Goal: Check status: Check status

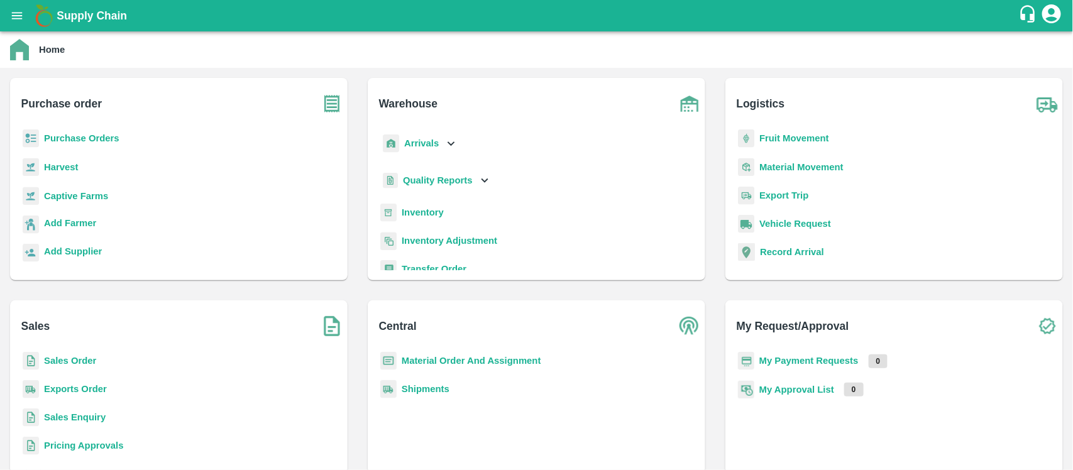
click at [106, 142] on b "Purchase Orders" at bounding box center [81, 138] width 75 height 10
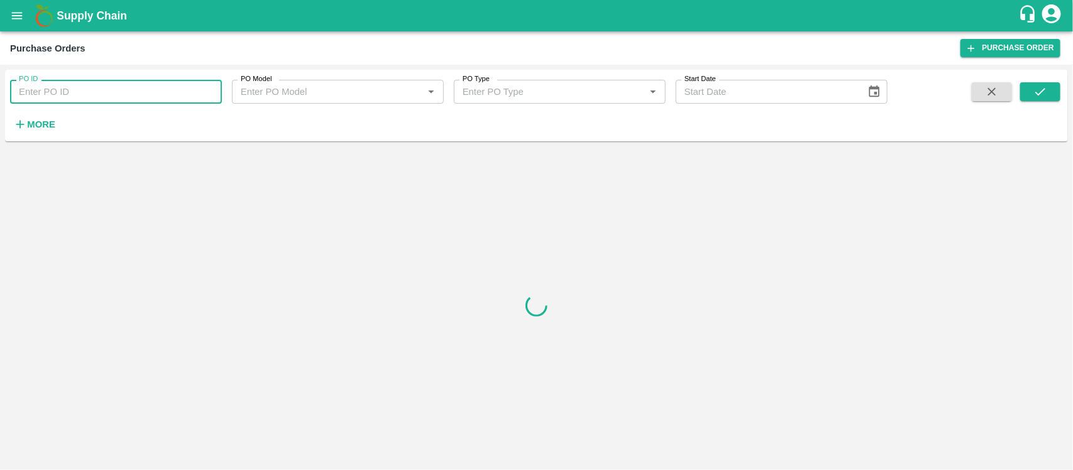
click at [92, 96] on input "PO ID" at bounding box center [116, 92] width 212 height 24
paste input "65748"
click at [1047, 83] on button "submit" at bounding box center [1040, 91] width 40 height 19
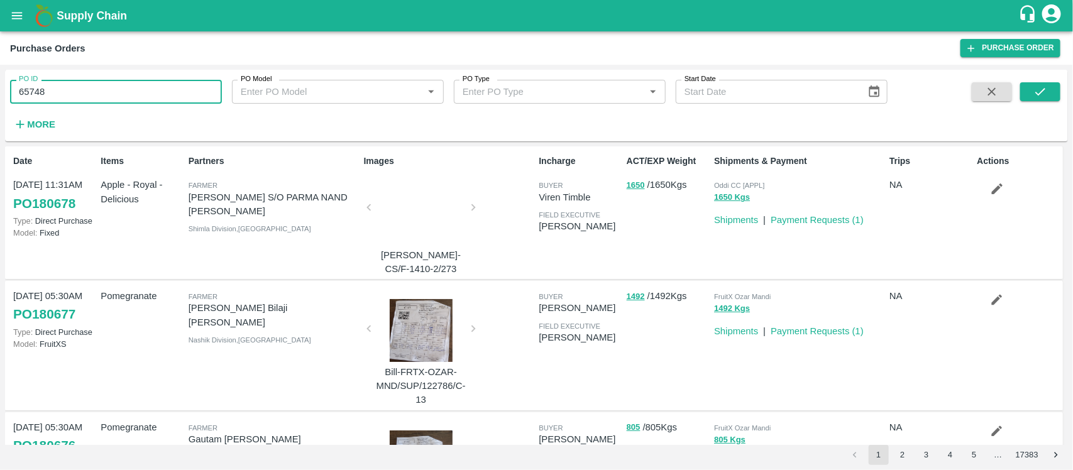
click at [150, 87] on input "65748" at bounding box center [116, 92] width 212 height 24
type input "65748"
click at [1036, 97] on icon "submit" at bounding box center [1040, 92] width 14 height 14
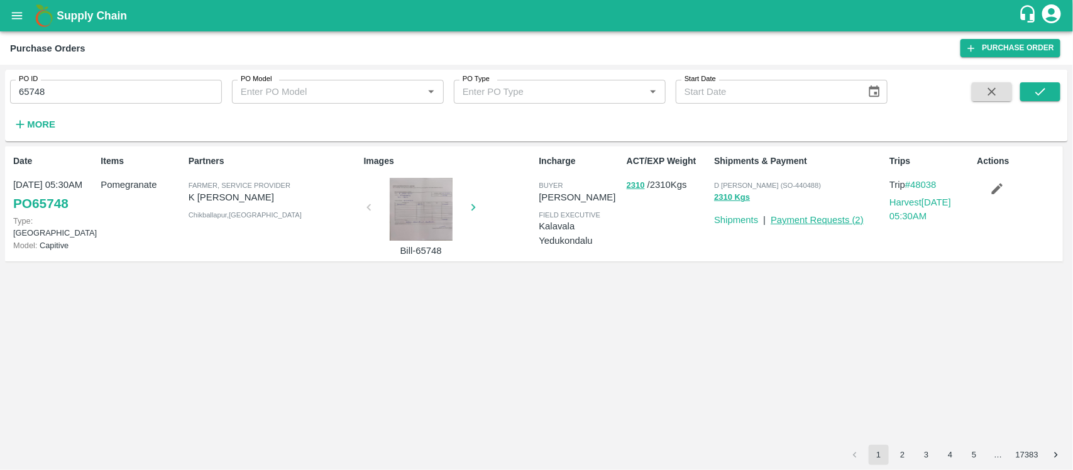
click at [848, 220] on link "Payment Requests ( 2 )" at bounding box center [817, 220] width 93 height 10
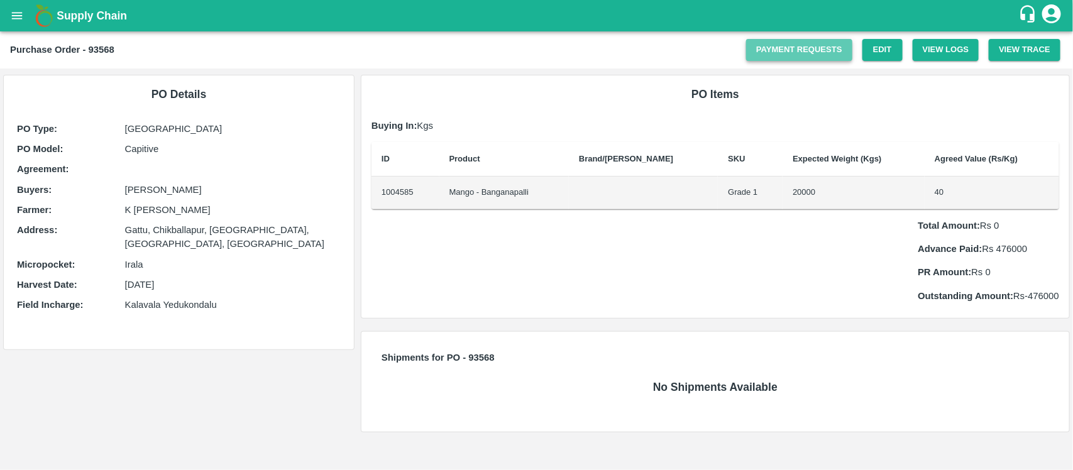
click at [802, 52] on link "Payment Requests" at bounding box center [799, 50] width 106 height 22
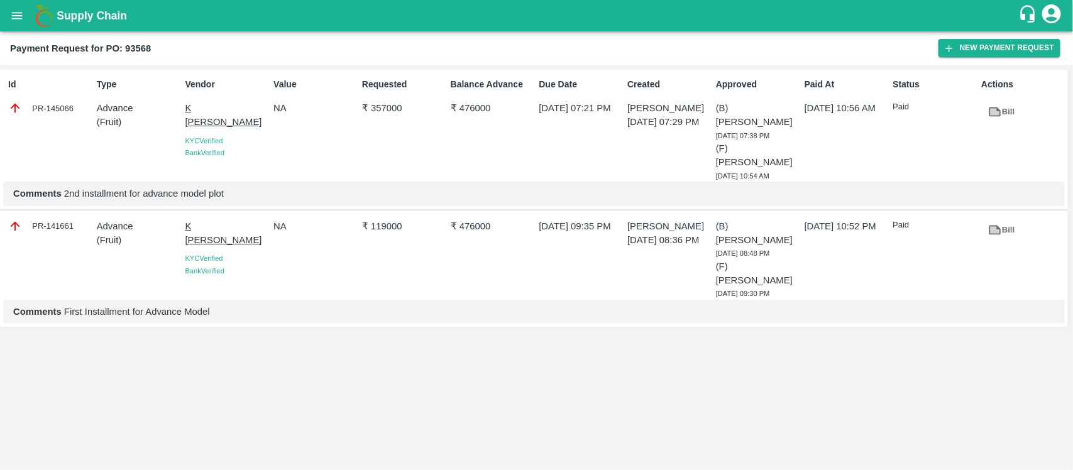
click at [597, 229] on p "20 Apr 2024, 09:35 PM" at bounding box center [581, 226] width 84 height 14
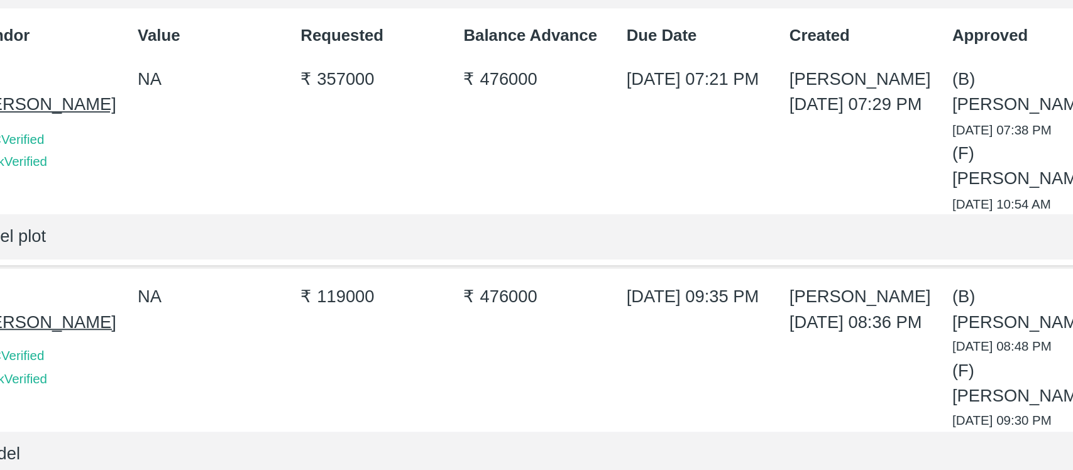
click at [389, 110] on p "₹ 357000" at bounding box center [404, 108] width 84 height 14
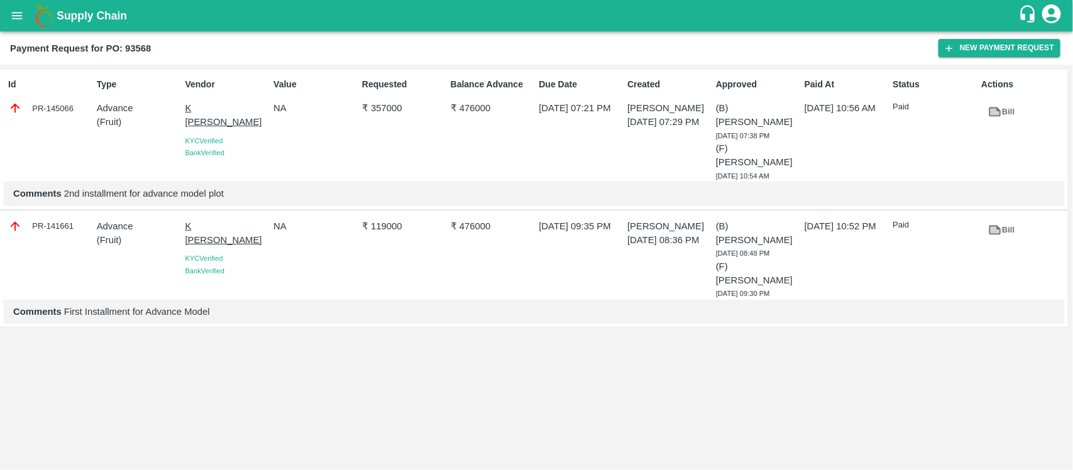
click at [374, 324] on div "Id PR-145066 Type Advance ( Fruit ) Vendor K Abdul Rasool KYC Verified Bank Ver…" at bounding box center [536, 267] width 1073 height 405
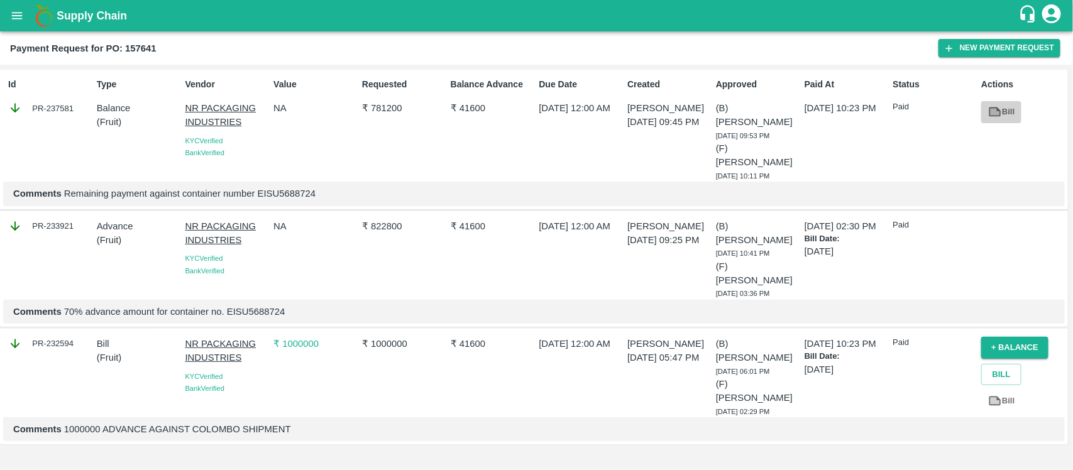
click at [1009, 114] on link "Bill" at bounding box center [1001, 112] width 40 height 22
click at [997, 397] on icon at bounding box center [995, 401] width 12 height 9
